Goal: Check status: Check status

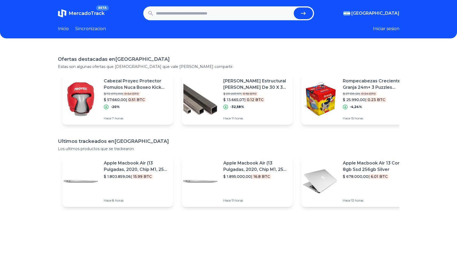
click at [241, 13] on input "text" at bounding box center [224, 13] width 136 height 12
click at [379, 163] on p "Apple Macbook Air 13 Core I5 8gb Ssd 256gb Silver" at bounding box center [375, 166] width 65 height 13
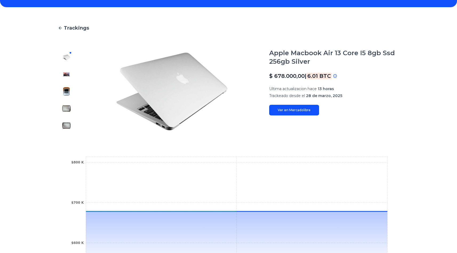
scroll to position [21, 0]
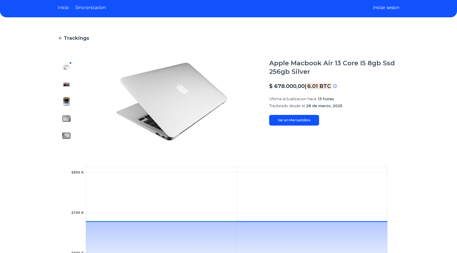
click at [66, 37] on span "Trackings" at bounding box center [76, 37] width 25 height 7
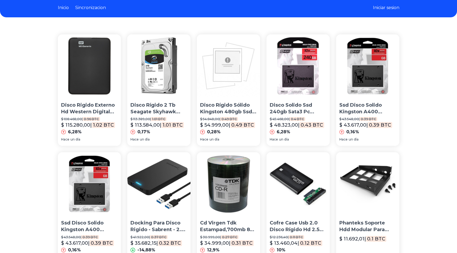
click at [147, 111] on p "Disco Rígido 2 Tb Seagate Skyhawk Simil Purple Wd Dvr Cct" at bounding box center [159, 108] width 57 height 13
